Goal: Navigation & Orientation: Go to known website

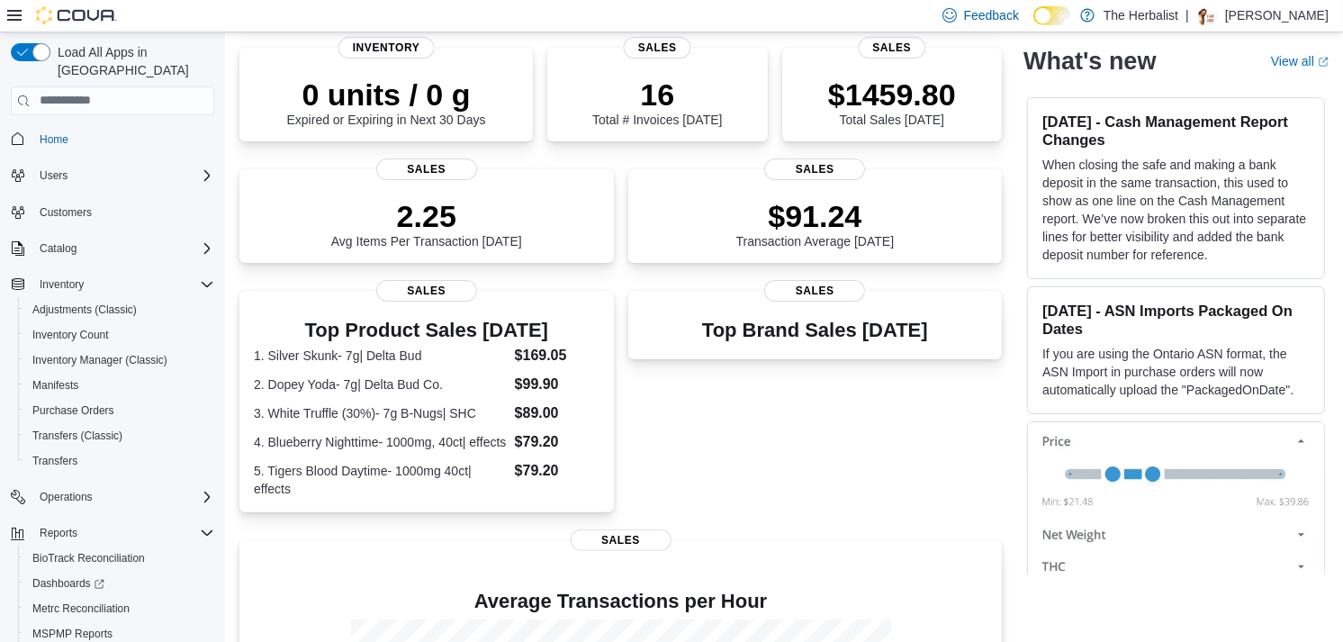
scroll to position [300, 0]
